Goal: Information Seeking & Learning: Learn about a topic

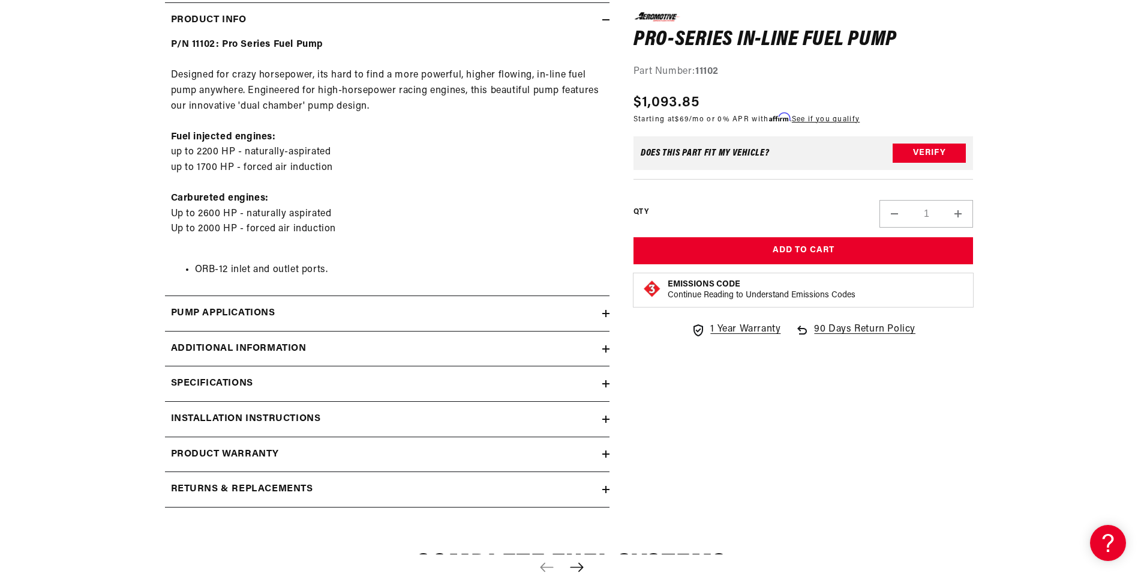
scroll to position [660, 0]
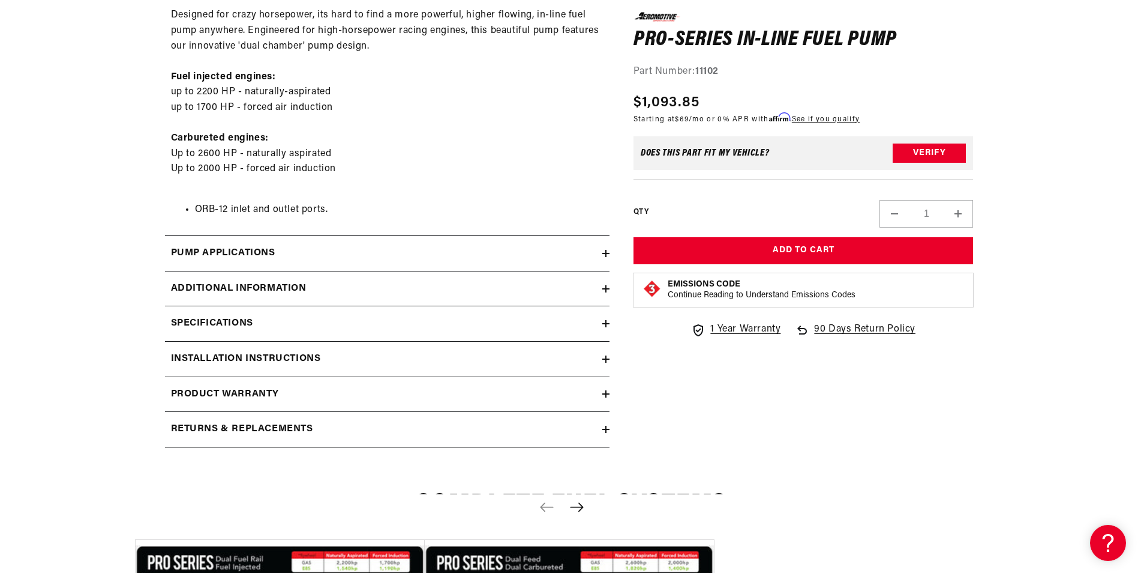
click at [211, 319] on h2 "Specifications" at bounding box center [212, 324] width 82 height 16
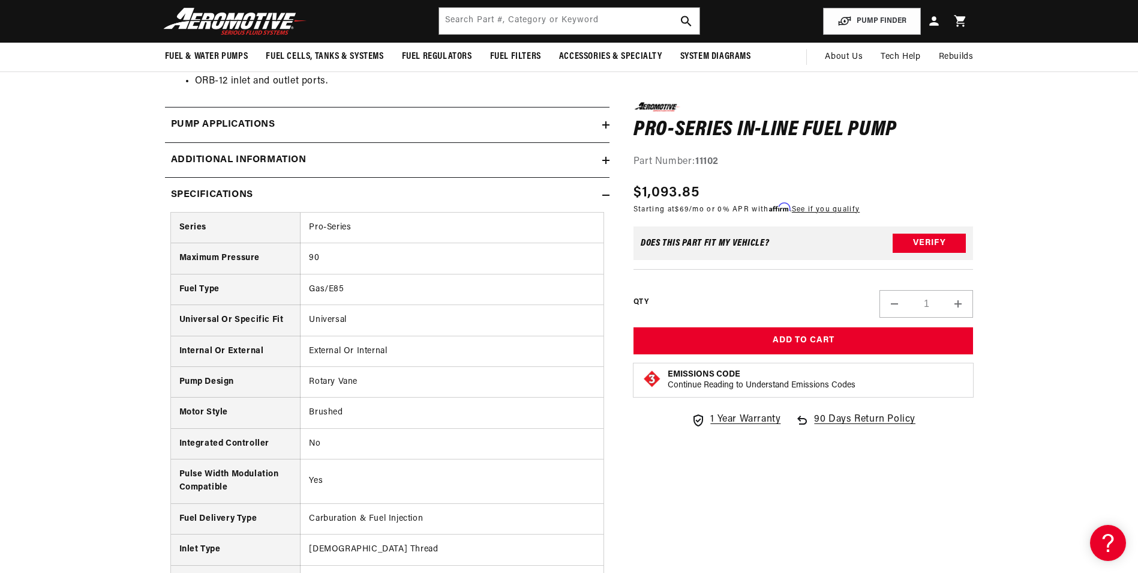
scroll to position [780, 0]
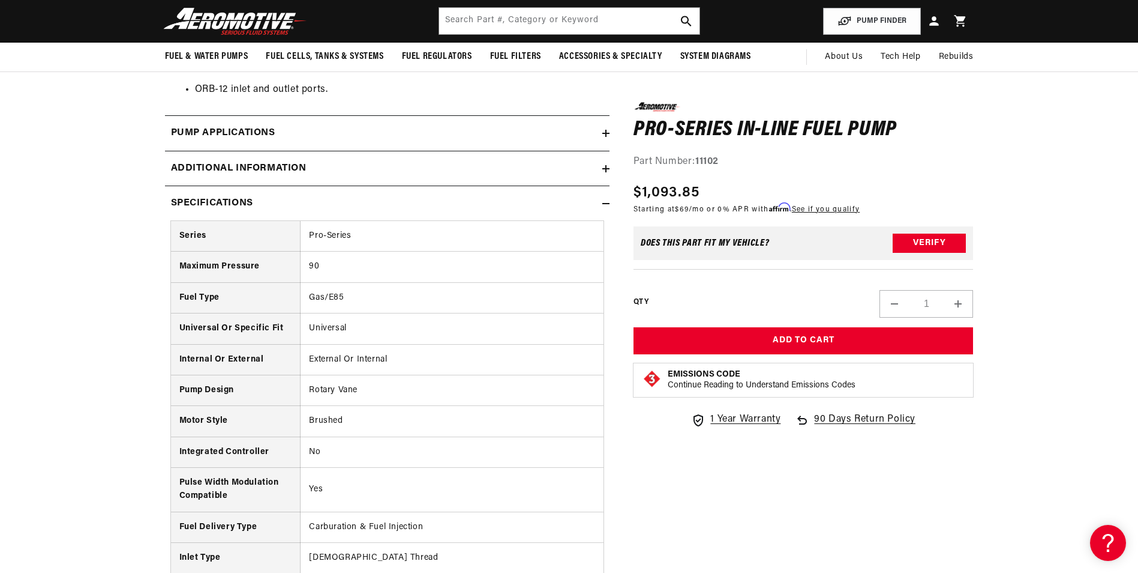
click at [190, 137] on h2 "Pump Applications" at bounding box center [223, 133] width 104 height 16
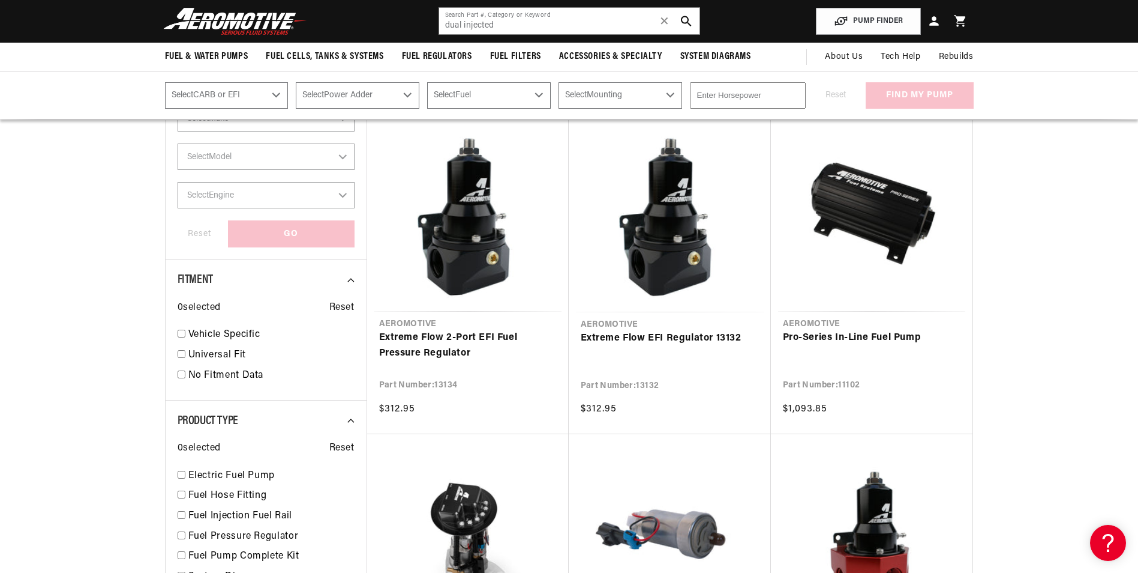
scroll to position [480, 0]
